Goal: Task Accomplishment & Management: Manage account settings

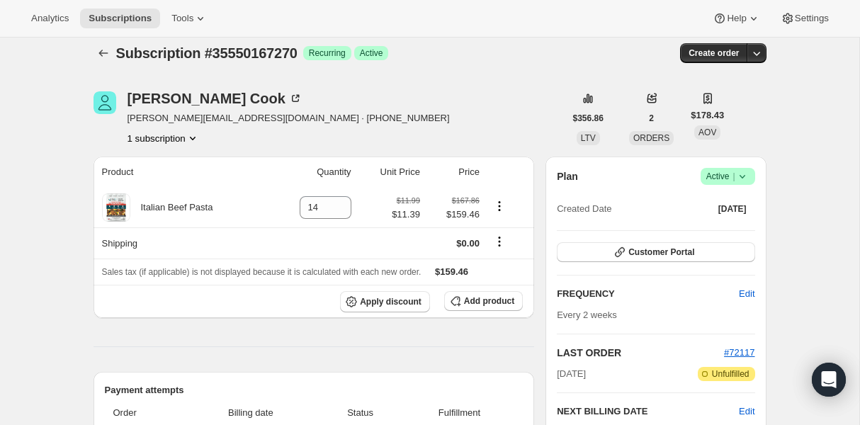
scroll to position [22, 0]
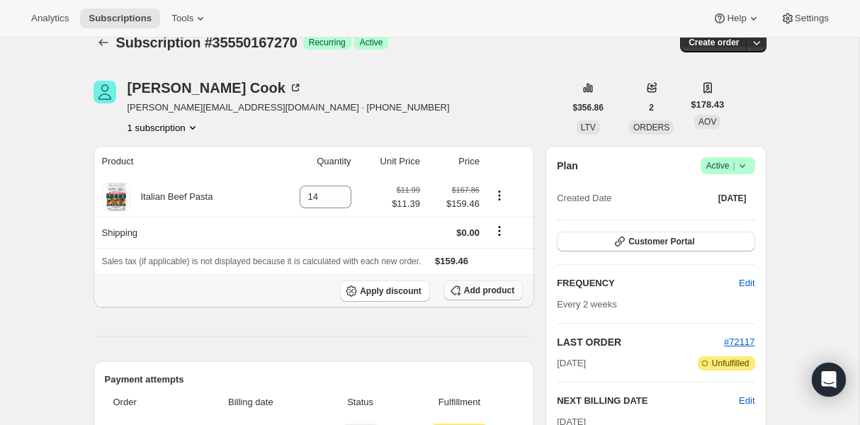
click at [502, 290] on span "Add product" at bounding box center [489, 290] width 50 height 11
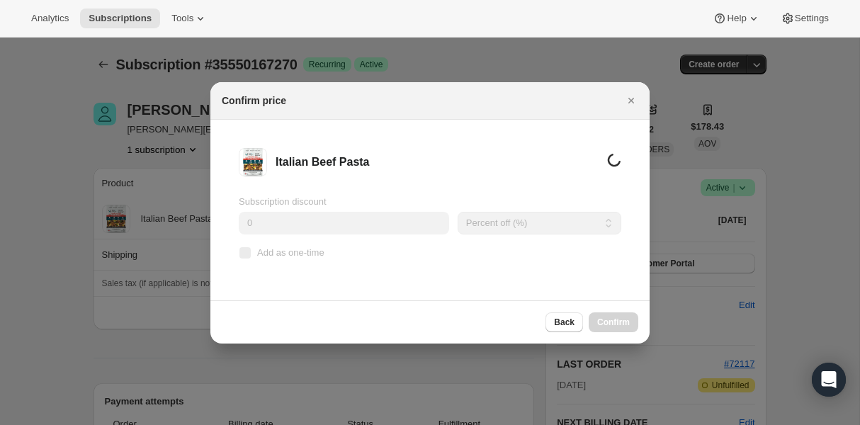
scroll to position [0, 0]
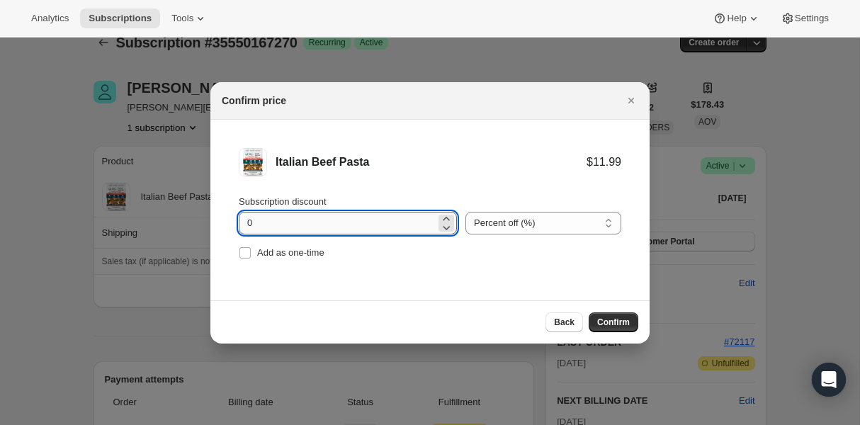
click at [286, 222] on input "0" at bounding box center [337, 223] width 197 height 23
type input "100"
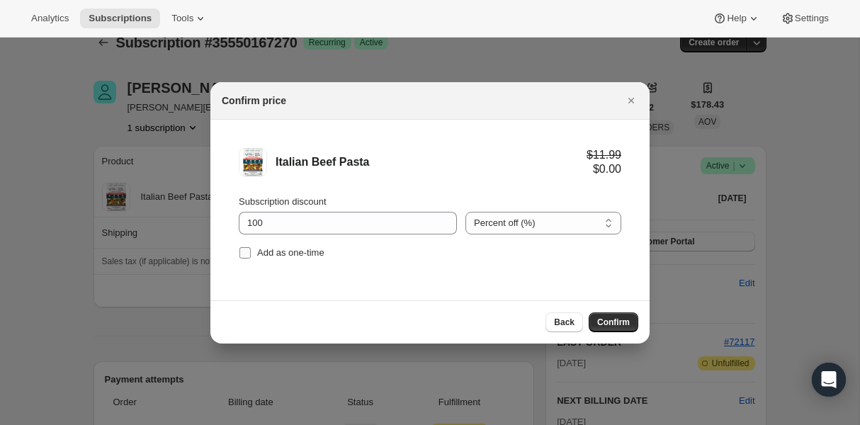
click at [244, 252] on input "Add as one-time" at bounding box center [245, 252] width 11 height 11
checkbox input "true"
click at [614, 320] on span "Confirm" at bounding box center [613, 322] width 33 height 11
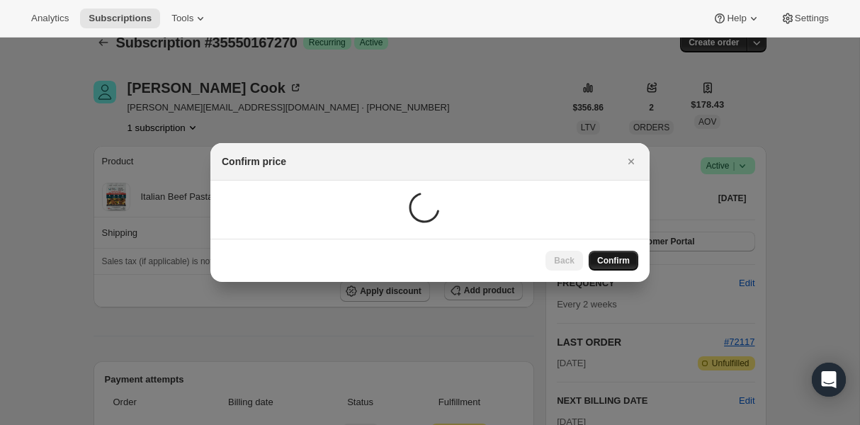
scroll to position [22, 0]
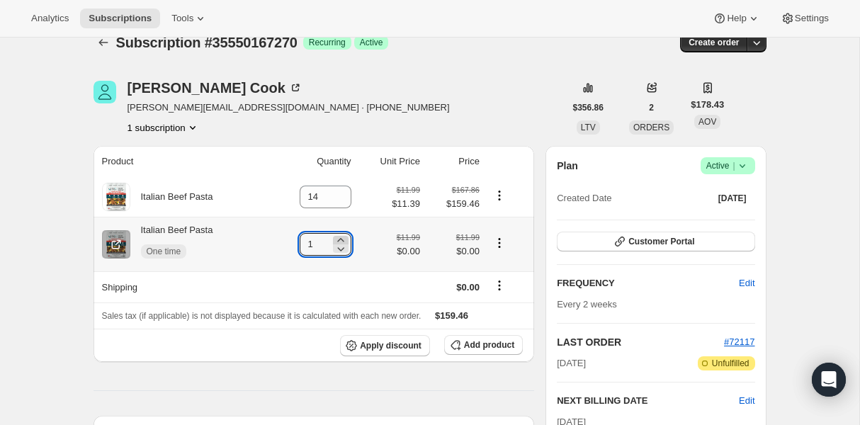
click at [340, 240] on icon at bounding box center [341, 240] width 14 height 14
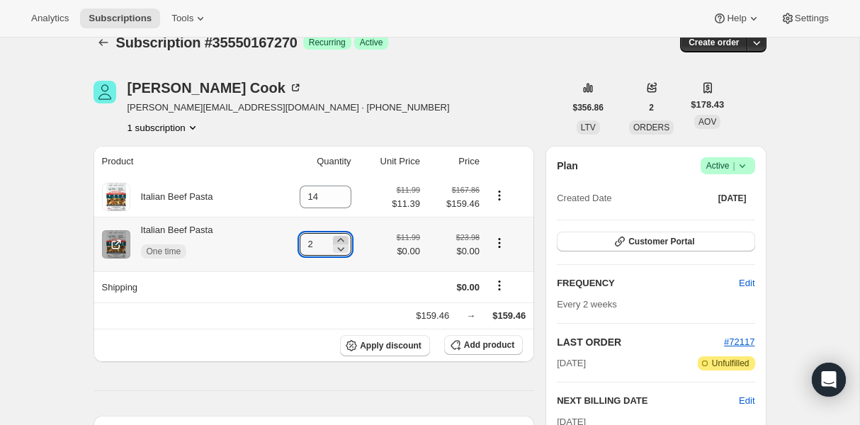
click at [342, 240] on icon at bounding box center [341, 240] width 14 height 14
type input "3"
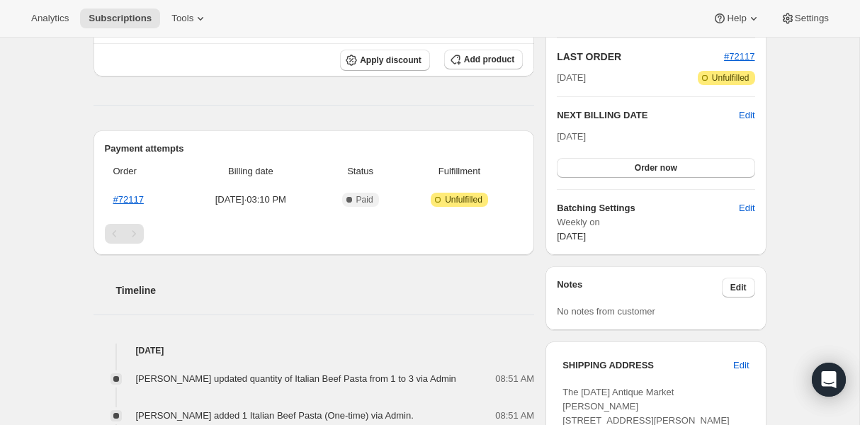
scroll to position [0, 0]
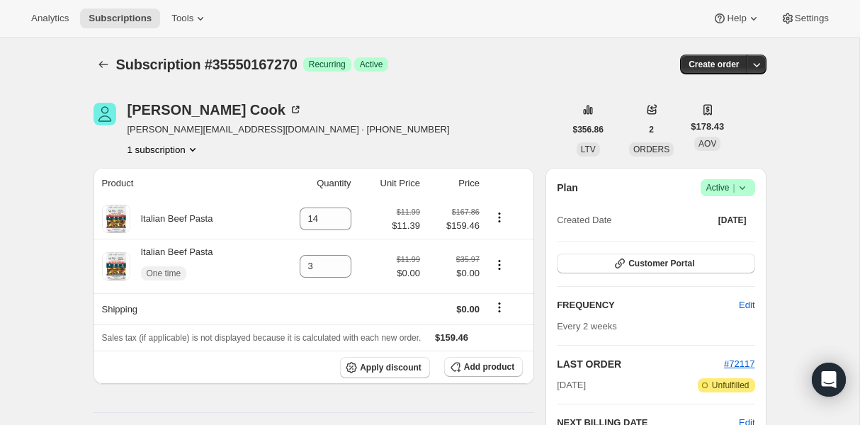
click at [506, 49] on div "Subscription #35550167270. This page is ready Subscription #35550167270 Success…" at bounding box center [430, 65] width 673 height 54
click at [108, 64] on icon "Subscriptions" at bounding box center [103, 64] width 14 height 14
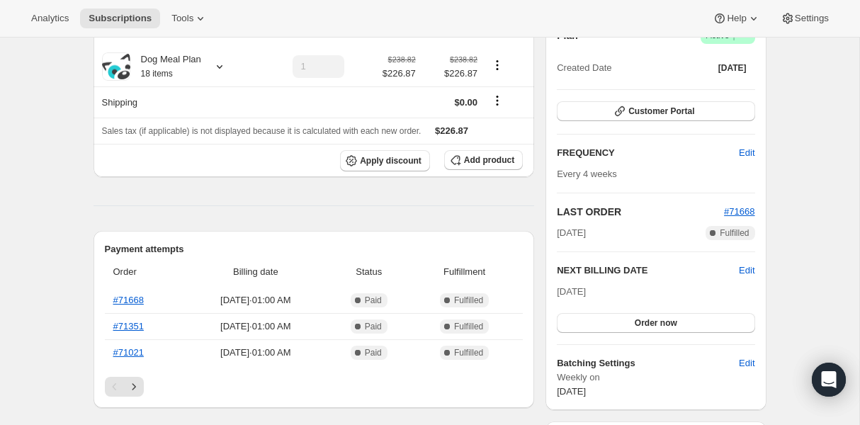
scroll to position [184, 0]
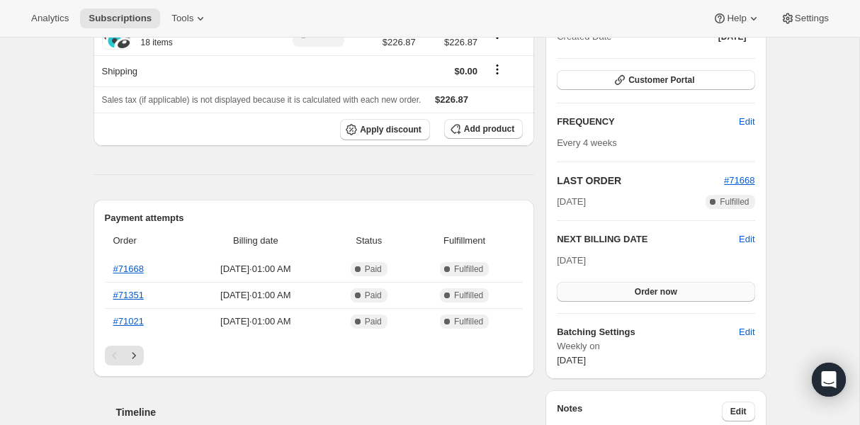
click at [626, 293] on button "Order now" at bounding box center [656, 292] width 198 height 20
click at [653, 290] on span "Click to confirm" at bounding box center [656, 291] width 64 height 11
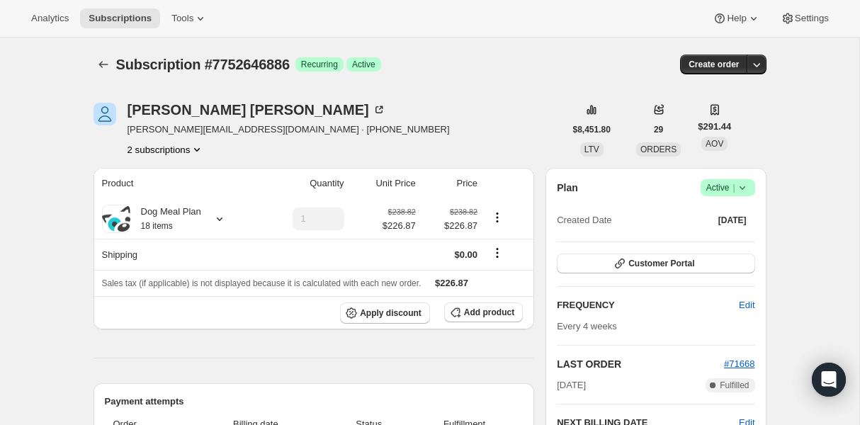
click at [529, 88] on div "Subscription #7752646886. This page is ready Subscription #7752646886 Success R…" at bounding box center [430, 65] width 673 height 54
click at [186, 112] on div "Sharmila Shettigar" at bounding box center [257, 110] width 259 height 14
